Goal: Transaction & Acquisition: Purchase product/service

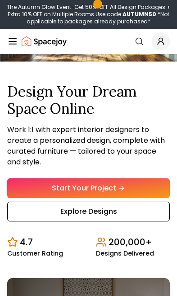
click at [142, 198] on link "Start Your Project" at bounding box center [88, 189] width 162 height 20
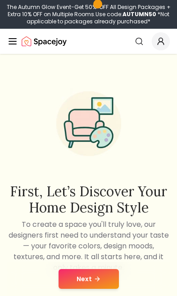
click at [103, 277] on button "Next" at bounding box center [88, 279] width 60 height 20
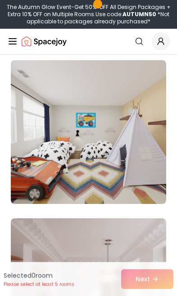
scroll to position [4232, 0]
click at [147, 178] on img at bounding box center [88, 132] width 155 height 144
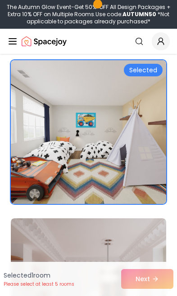
click at [143, 282] on div "Selected 1 room Please select at least 5 rooms Next" at bounding box center [88, 279] width 177 height 34
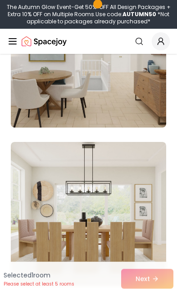
scroll to position [4758, 0]
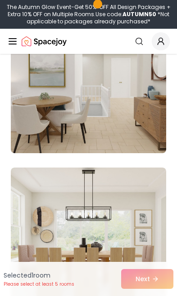
click at [143, 146] on img at bounding box center [88, 81] width 155 height 144
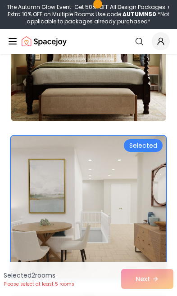
click at [134, 201] on img at bounding box center [88, 208] width 155 height 144
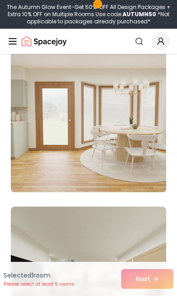
click at [146, 167] on img at bounding box center [88, 121] width 155 height 144
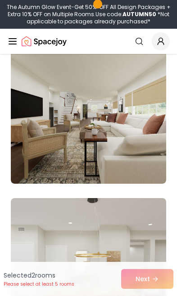
click at [152, 168] on img at bounding box center [88, 112] width 155 height 144
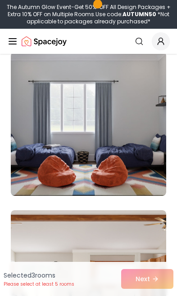
click at [144, 177] on img at bounding box center [88, 124] width 155 height 144
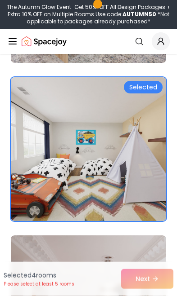
click at [129, 192] on img at bounding box center [88, 149] width 155 height 144
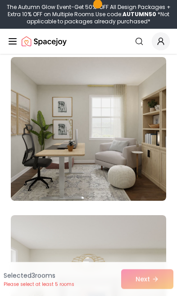
scroll to position [6135, 0]
click at [143, 182] on img at bounding box center [88, 129] width 155 height 144
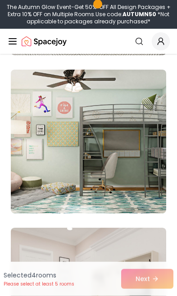
scroll to position [8182, 0]
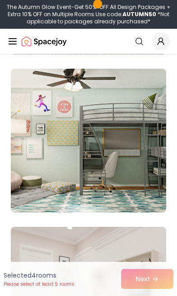
click at [156, 197] on img at bounding box center [88, 141] width 155 height 144
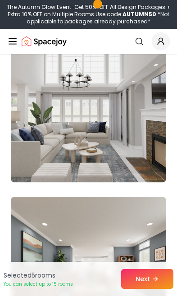
click at [152, 163] on img at bounding box center [88, 111] width 155 height 144
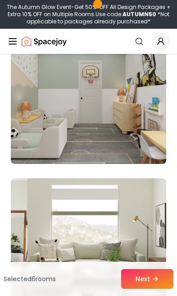
scroll to position [12188, 0]
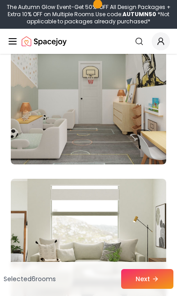
click at [149, 157] on img at bounding box center [88, 93] width 155 height 144
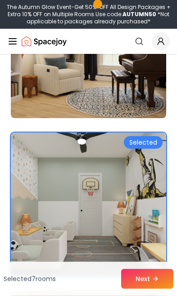
scroll to position [12077, 0]
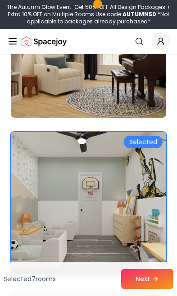
click at [136, 194] on img at bounding box center [88, 204] width 155 height 144
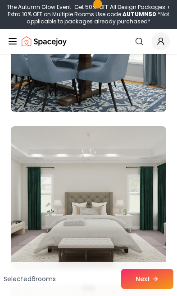
scroll to position [8775, 0]
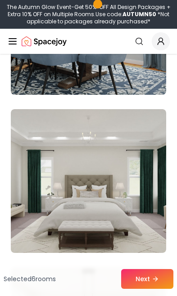
click at [137, 181] on img at bounding box center [88, 181] width 155 height 144
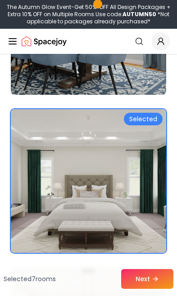
click at [148, 170] on img at bounding box center [88, 181] width 155 height 144
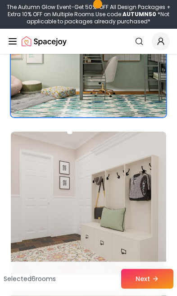
click at [138, 194] on img at bounding box center [88, 204] width 155 height 144
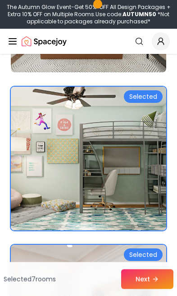
scroll to position [8164, 0]
click at [136, 221] on img at bounding box center [88, 159] width 155 height 144
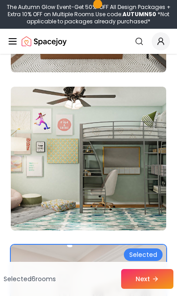
click at [147, 207] on img at bounding box center [88, 159] width 155 height 144
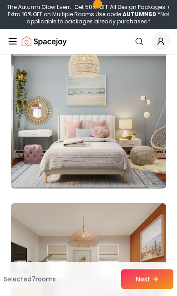
click at [139, 161] on img at bounding box center [88, 117] width 155 height 144
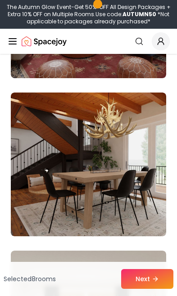
scroll to position [6733, 0]
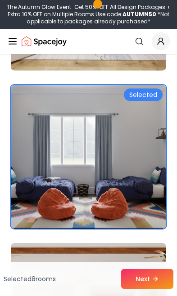
click at [134, 181] on img at bounding box center [88, 157] width 155 height 144
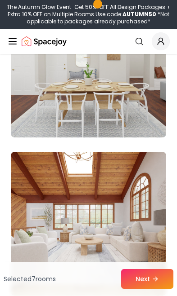
scroll to position [5568, 0]
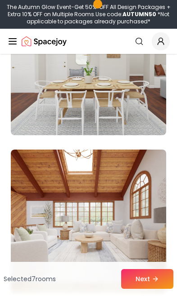
click at [126, 202] on img at bounding box center [88, 222] width 155 height 144
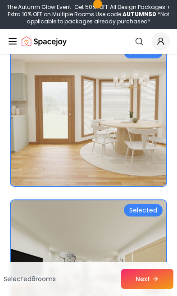
scroll to position [5201, 0]
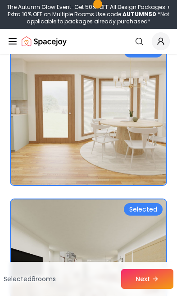
click at [118, 219] on img at bounding box center [88, 272] width 155 height 144
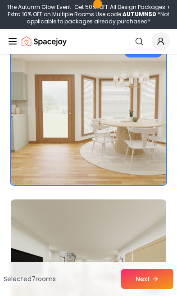
click at [143, 165] on img at bounding box center [88, 113] width 155 height 144
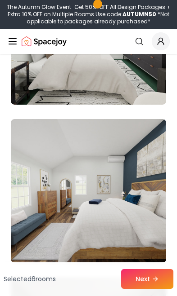
scroll to position [2118, 0]
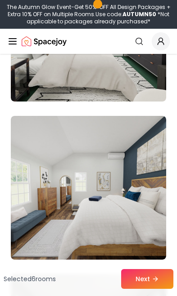
click at [131, 184] on img at bounding box center [88, 188] width 155 height 144
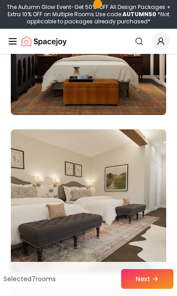
scroll to position [1795, 0]
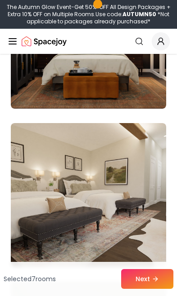
click at [128, 180] on img at bounding box center [88, 195] width 155 height 144
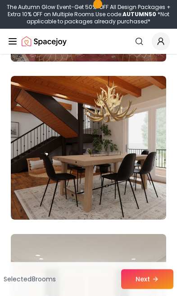
scroll to position [6750, 0]
click at [136, 186] on img at bounding box center [88, 148] width 155 height 144
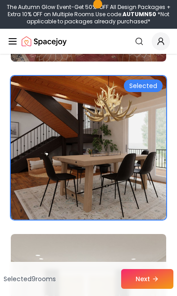
click at [137, 289] on button "Next" at bounding box center [147, 279] width 52 height 20
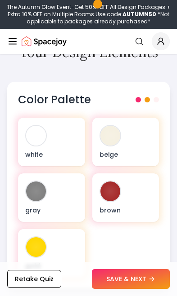
scroll to position [440, 0]
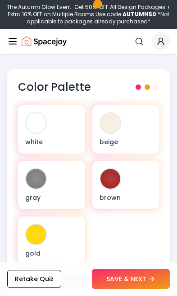
click at [89, 146] on div "white beige [PERSON_NAME] gold" at bounding box center [88, 185] width 141 height 160
click at [67, 176] on div "gray" at bounding box center [51, 185] width 67 height 49
click at [75, 136] on div "white" at bounding box center [51, 129] width 67 height 49
click at [130, 127] on div "beige" at bounding box center [125, 129] width 67 height 49
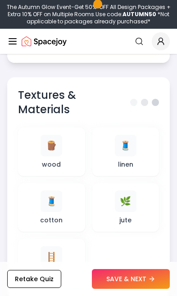
scroll to position [779, 0]
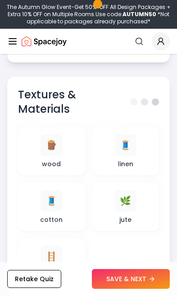
click at [66, 150] on div "🪵 wood" at bounding box center [51, 151] width 53 height 34
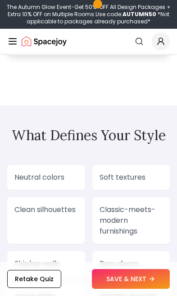
scroll to position [1420, 0]
click at [60, 171] on div "Neutral colors" at bounding box center [46, 177] width 78 height 25
click at [68, 177] on p "Neutral colors" at bounding box center [45, 177] width 63 height 11
click at [71, 180] on p "Neutral colors" at bounding box center [45, 177] width 63 height 11
click at [127, 174] on p "Soft textures" at bounding box center [130, 177] width 63 height 11
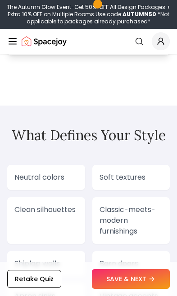
click at [122, 215] on p "Classic-meets-modern furnishings" at bounding box center [130, 221] width 63 height 32
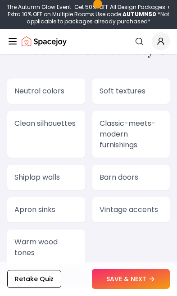
scroll to position [1509, 0]
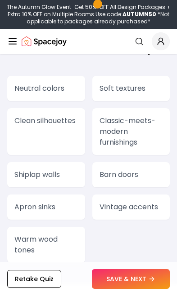
click at [133, 139] on p "Classic-meets-modern furnishings" at bounding box center [130, 132] width 63 height 32
click at [64, 241] on p "Warm wood tones" at bounding box center [45, 245] width 63 height 22
click at [65, 251] on p "Warm wood tones" at bounding box center [45, 245] width 63 height 22
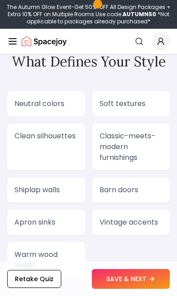
scroll to position [1494, 0]
click at [148, 193] on p "Barn doors" at bounding box center [130, 190] width 63 height 11
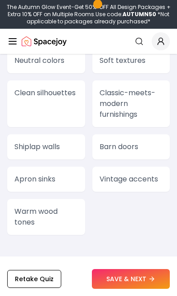
click at [65, 214] on p "Warm wood tones" at bounding box center [45, 217] width 63 height 22
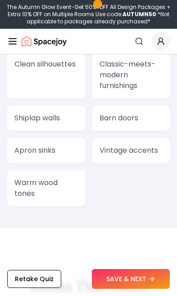
scroll to position [1565, 0]
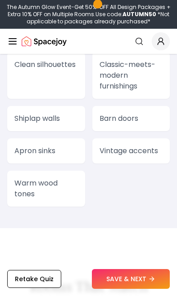
click at [70, 192] on p "Warm wood tones" at bounding box center [45, 189] width 63 height 22
click at [86, 204] on div "Neutral colors Soft textures Clean silhouettes Classic-meets-modern furnishings…" at bounding box center [88, 113] width 162 height 187
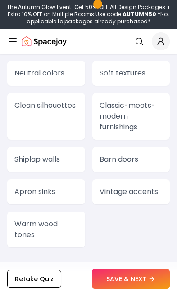
scroll to position [1524, 0]
click at [135, 86] on div "Neutral colors Soft textures Clean silhouettes Classic-meets-modern furnishings…" at bounding box center [88, 154] width 162 height 187
click at [134, 121] on p "Classic-meets-modern furnishings" at bounding box center [130, 117] width 63 height 32
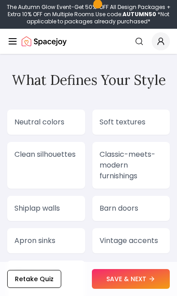
scroll to position [1479, 0]
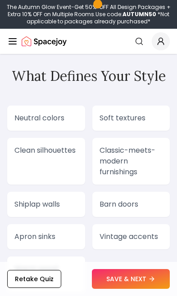
click at [75, 130] on div "Neutral colors" at bounding box center [46, 118] width 78 height 25
click at [68, 112] on div "Neutral colors" at bounding box center [46, 118] width 78 height 25
click at [68, 115] on p "Neutral colors" at bounding box center [45, 118] width 63 height 11
click at [148, 168] on p "Classic-meets-modern furnishings" at bounding box center [130, 161] width 63 height 32
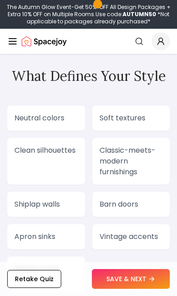
click at [132, 283] on button "SAVE & NEXT" at bounding box center [131, 279] width 78 height 20
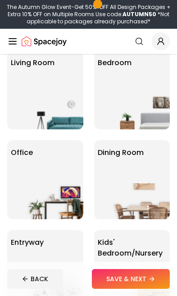
scroll to position [92, 0]
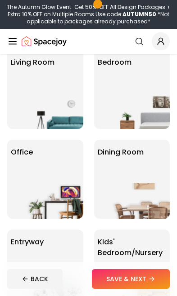
click at [159, 95] on img at bounding box center [141, 111] width 58 height 36
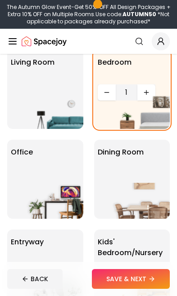
click at [94, 87] on div "Bedroom 1" at bounding box center [132, 89] width 76 height 79
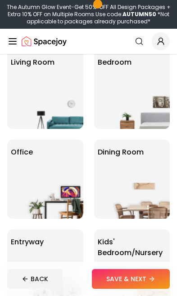
click at [151, 112] on img at bounding box center [141, 111] width 58 height 36
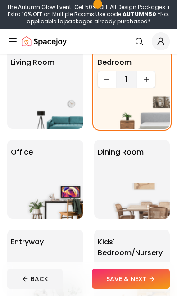
click at [150, 85] on button "Increase quantity" at bounding box center [146, 80] width 18 height 16
click at [150, 79] on button "Increase quantity" at bounding box center [146, 80] width 18 height 16
click at [149, 79] on icon "Increase quantity" at bounding box center [146, 79] width 7 height 7
click at [26, 102] on img at bounding box center [55, 111] width 58 height 36
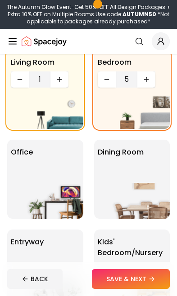
click at [54, 81] on button "Increase quantity" at bounding box center [59, 80] width 18 height 16
click at [31, 186] on img at bounding box center [55, 201] width 58 height 36
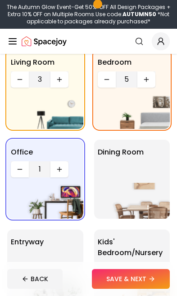
click at [58, 172] on icon "Increase quantity" at bounding box center [59, 169] width 7 height 7
click at [58, 171] on icon "Increase quantity" at bounding box center [59, 169] width 7 height 7
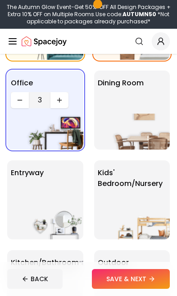
scroll to position [161, 0]
click at [164, 130] on img at bounding box center [141, 132] width 58 height 36
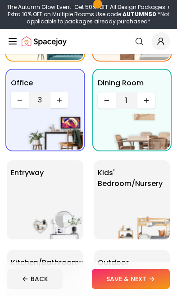
click at [145, 101] on icon "Increase quantity" at bounding box center [146, 100] width 7 height 7
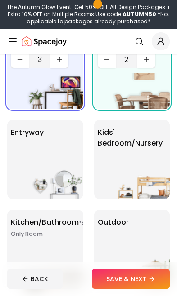
scroll to position [202, 0]
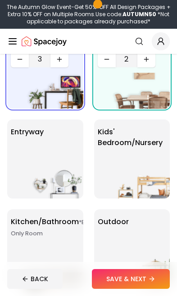
click at [43, 174] on img at bounding box center [55, 181] width 58 height 36
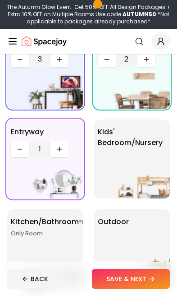
click at [57, 152] on icon "Increase quantity" at bounding box center [59, 149] width 7 height 7
click at [153, 176] on img at bounding box center [141, 181] width 58 height 36
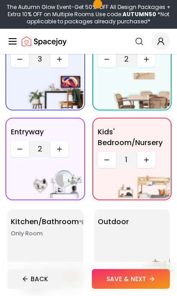
click at [149, 154] on button "Increase quantity" at bounding box center [146, 160] width 18 height 16
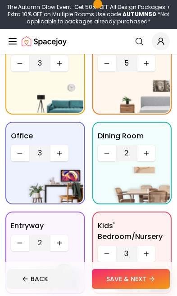
scroll to position [107, 0]
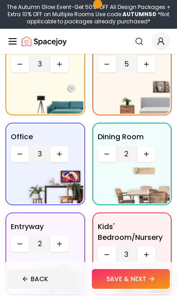
click at [107, 67] on icon "Decrease quantity" at bounding box center [106, 64] width 7 height 7
click at [106, 67] on icon "Decrease quantity" at bounding box center [106, 64] width 7 height 7
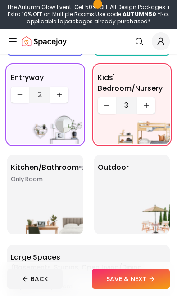
scroll to position [260, 0]
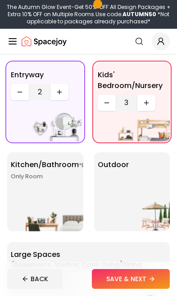
click at [31, 215] on img at bounding box center [55, 214] width 58 height 36
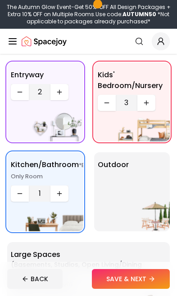
click at [61, 192] on icon "Increase quantity" at bounding box center [59, 193] width 7 height 7
click at [60, 195] on icon "Increase quantity" at bounding box center [59, 193] width 7 height 7
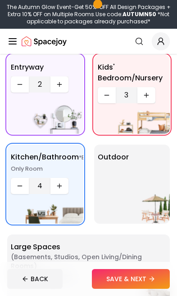
scroll to position [278, 0]
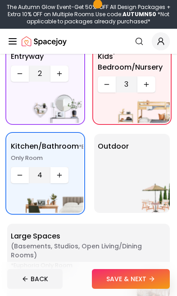
click at [137, 191] on img at bounding box center [141, 195] width 58 height 36
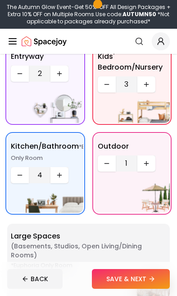
click at [150, 160] on button "Increase quantity" at bounding box center [146, 164] width 18 height 16
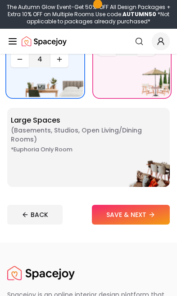
scroll to position [395, 0]
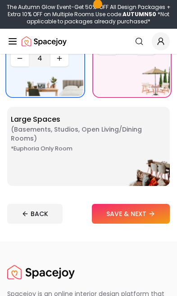
click at [144, 220] on button "SAVE & NEXT" at bounding box center [131, 214] width 78 height 20
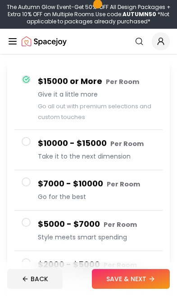
scroll to position [92, 0]
click at [135, 289] on button "SAVE & NEXT" at bounding box center [131, 279] width 78 height 20
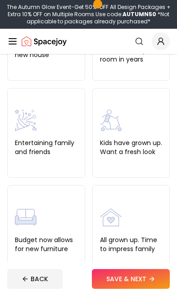
scroll to position [149, 0]
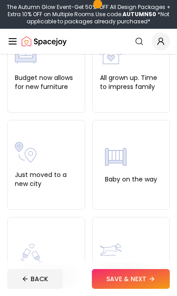
click at [140, 164] on div "Baby on the way" at bounding box center [131, 165] width 52 height 38
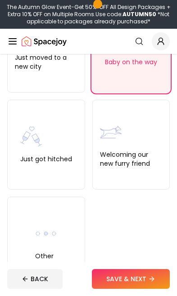
scroll to position [427, 0]
click at [65, 247] on div "Other" at bounding box center [46, 242] width 78 height 90
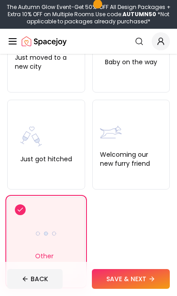
click at [148, 87] on div "Baby on the way" at bounding box center [131, 48] width 78 height 90
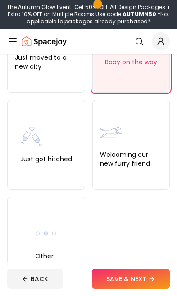
click at [142, 289] on button "SAVE & NEXT" at bounding box center [131, 279] width 78 height 20
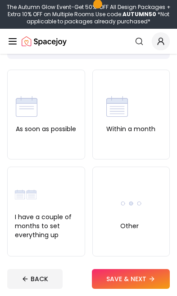
scroll to position [73, 0]
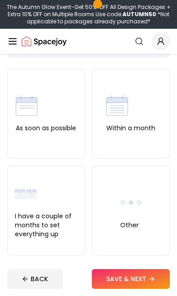
click at [141, 222] on div "Other" at bounding box center [131, 211] width 22 height 38
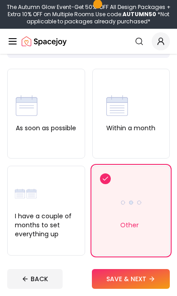
click at [130, 288] on button "SAVE & NEXT" at bounding box center [131, 279] width 78 height 20
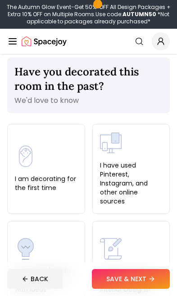
scroll to position [10, 0]
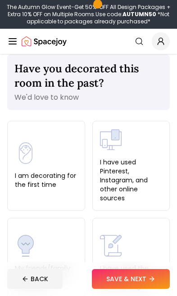
click at [76, 193] on div "I am decorating for the first time" at bounding box center [46, 166] width 78 height 90
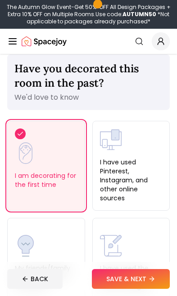
click at [73, 188] on label "I am decorating for the first time" at bounding box center [46, 180] width 63 height 18
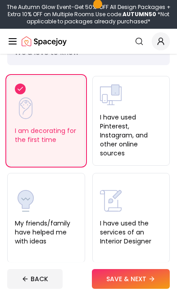
scroll to position [66, 0]
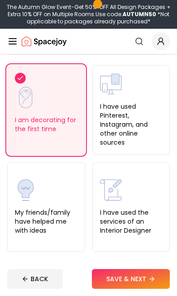
click at [143, 194] on div "I have used the services of an Interior Designer" at bounding box center [131, 207] width 63 height 56
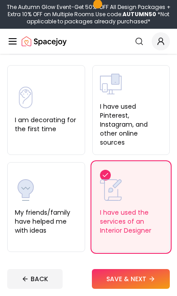
click at [131, 281] on button "SAVE & NEXT" at bounding box center [131, 279] width 78 height 20
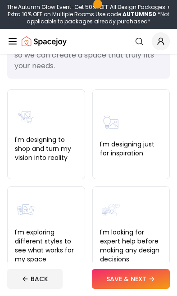
scroll to position [78, 0]
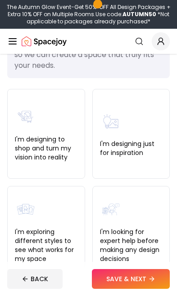
click at [74, 233] on label "I'm exploring different styles to see what works for my space" at bounding box center [46, 246] width 63 height 36
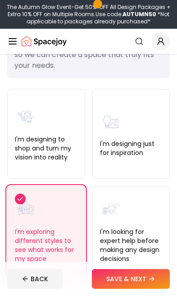
click at [134, 289] on button "SAVE & NEXT" at bounding box center [131, 279] width 78 height 20
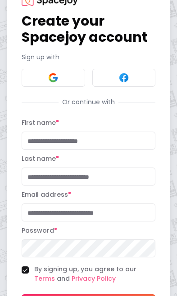
click at [66, 82] on button at bounding box center [53, 78] width 63 height 18
